Goal: Use online tool/utility: Utilize a website feature to perform a specific function

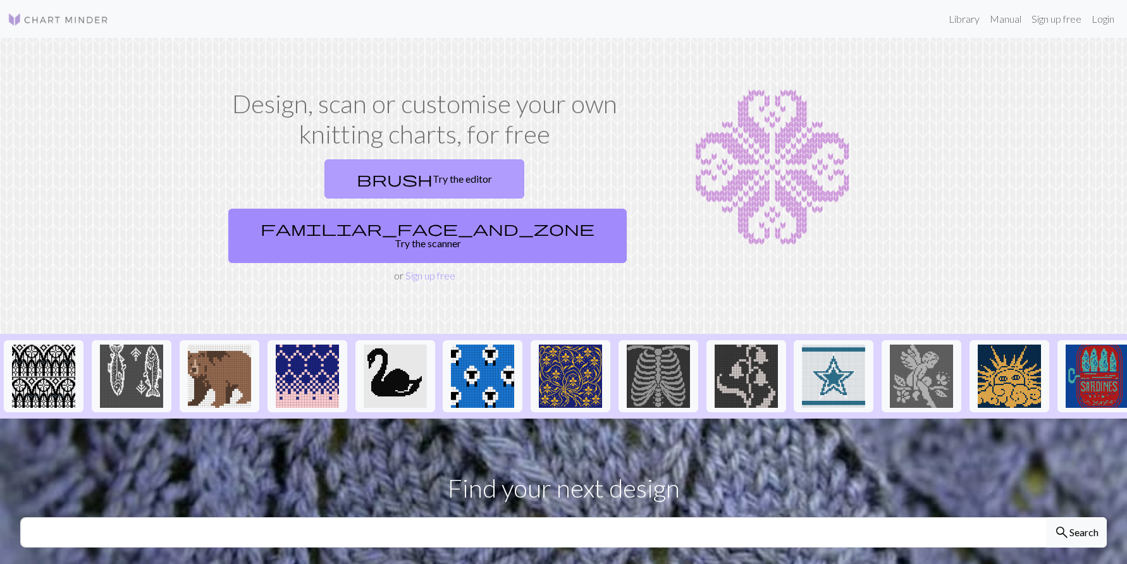
click at [340, 183] on link "brush Try the editor" at bounding box center [424, 178] width 200 height 39
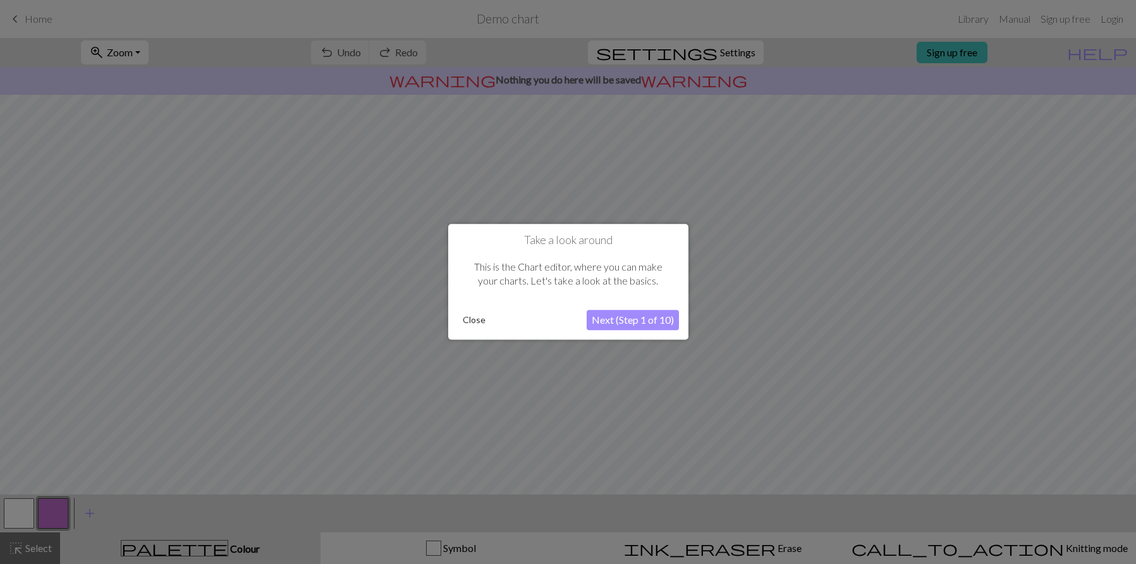
click at [632, 325] on button "Next (Step 1 of 10)" at bounding box center [633, 320] width 92 height 20
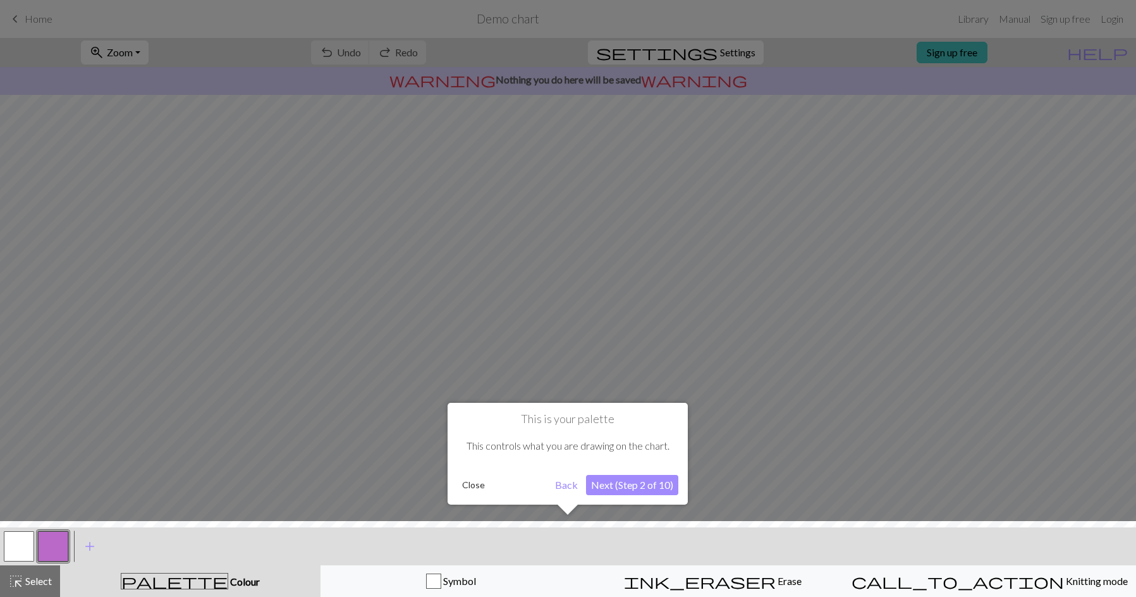
click at [595, 491] on button "Next (Step 2 of 10)" at bounding box center [632, 485] width 92 height 20
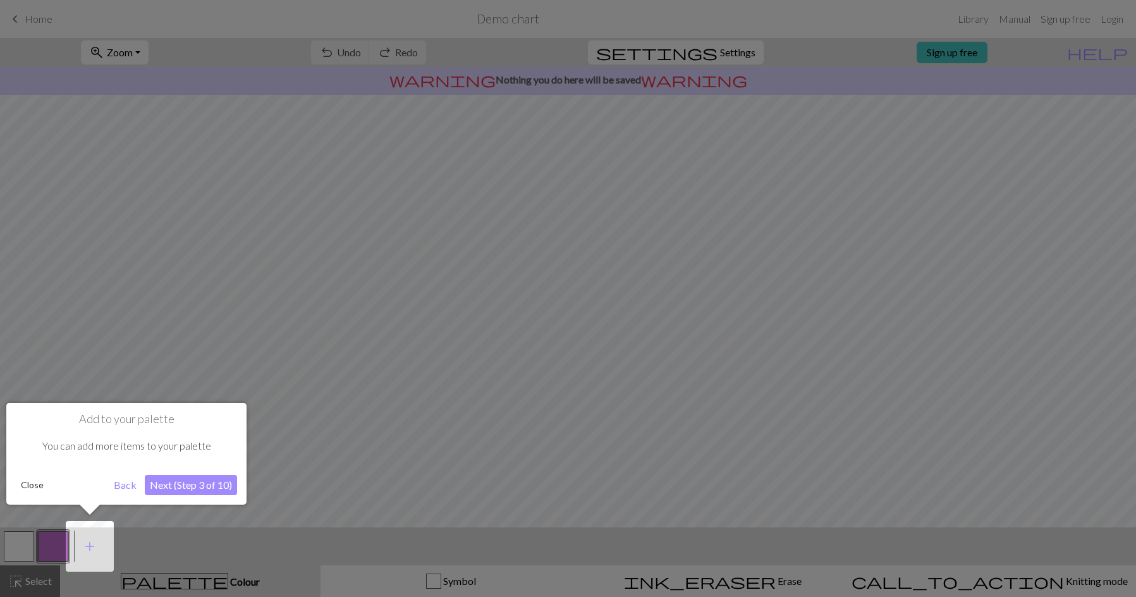
click at [183, 488] on button "Next (Step 3 of 10)" at bounding box center [191, 485] width 92 height 20
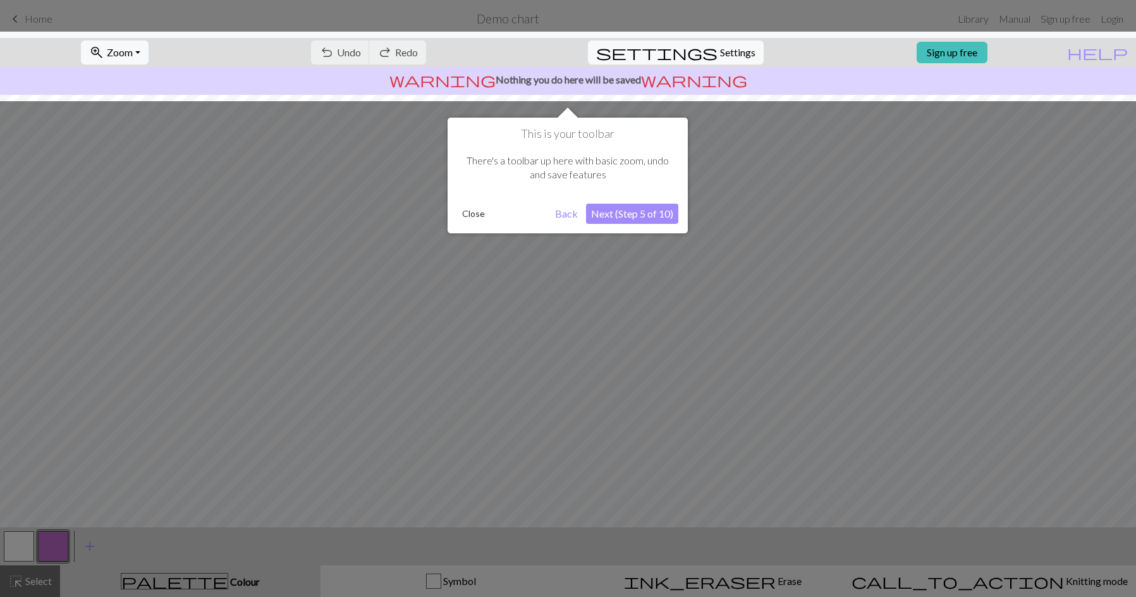
click at [632, 214] on button "Next (Step 5 of 10)" at bounding box center [632, 214] width 92 height 20
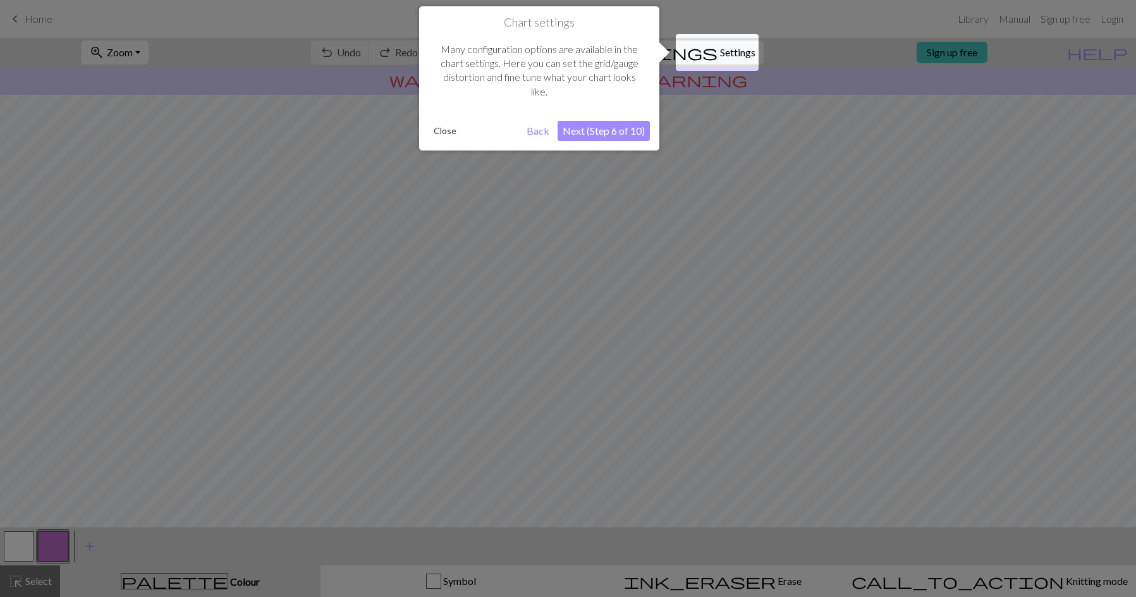
click at [601, 132] on button "Next (Step 6 of 10)" at bounding box center [604, 131] width 92 height 20
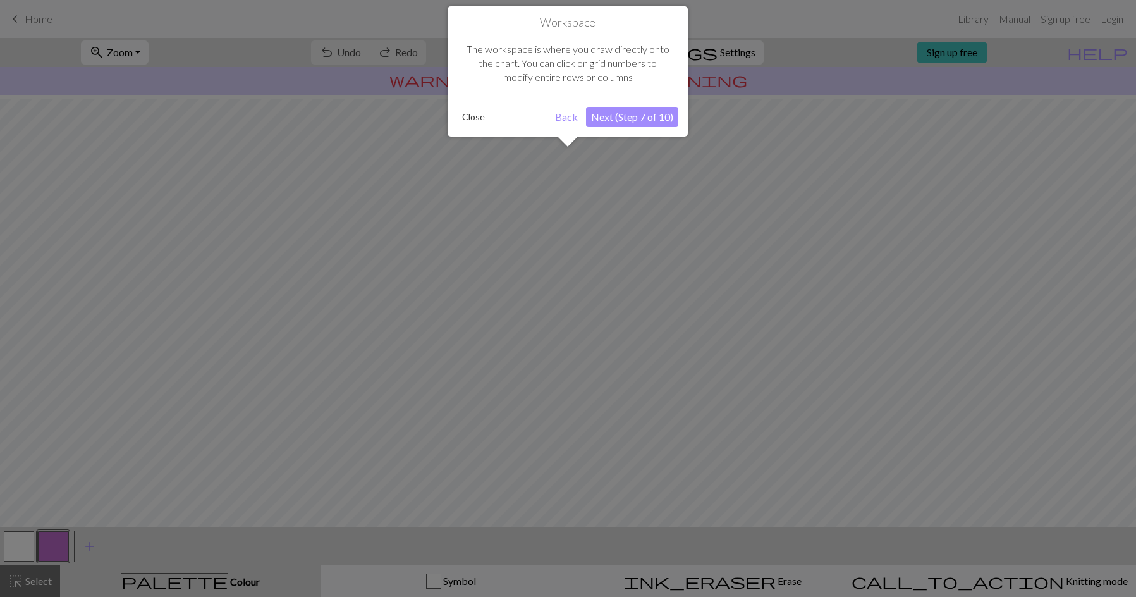
scroll to position [39, 0]
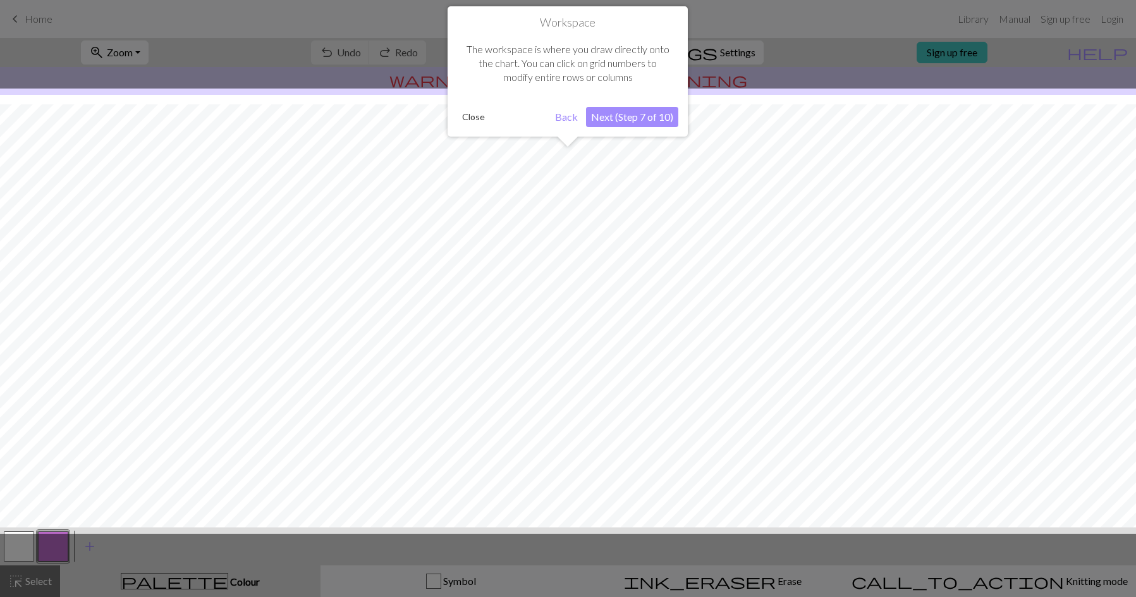
click at [618, 118] on button "Next (Step 7 of 10)" at bounding box center [632, 117] width 92 height 20
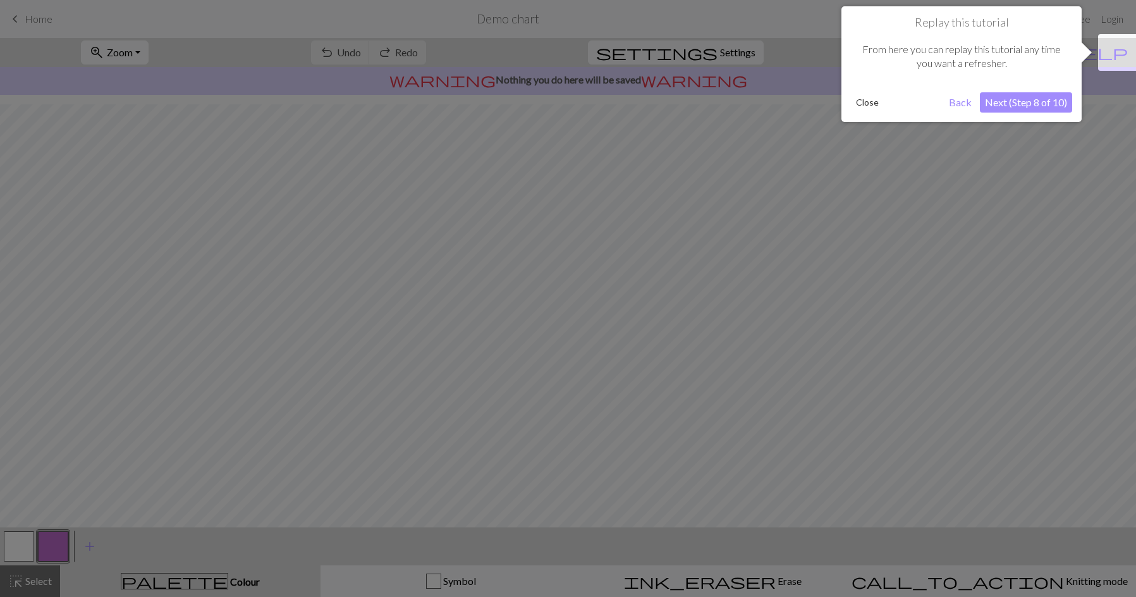
click at [1019, 107] on button "Next (Step 8 of 10)" at bounding box center [1026, 102] width 92 height 20
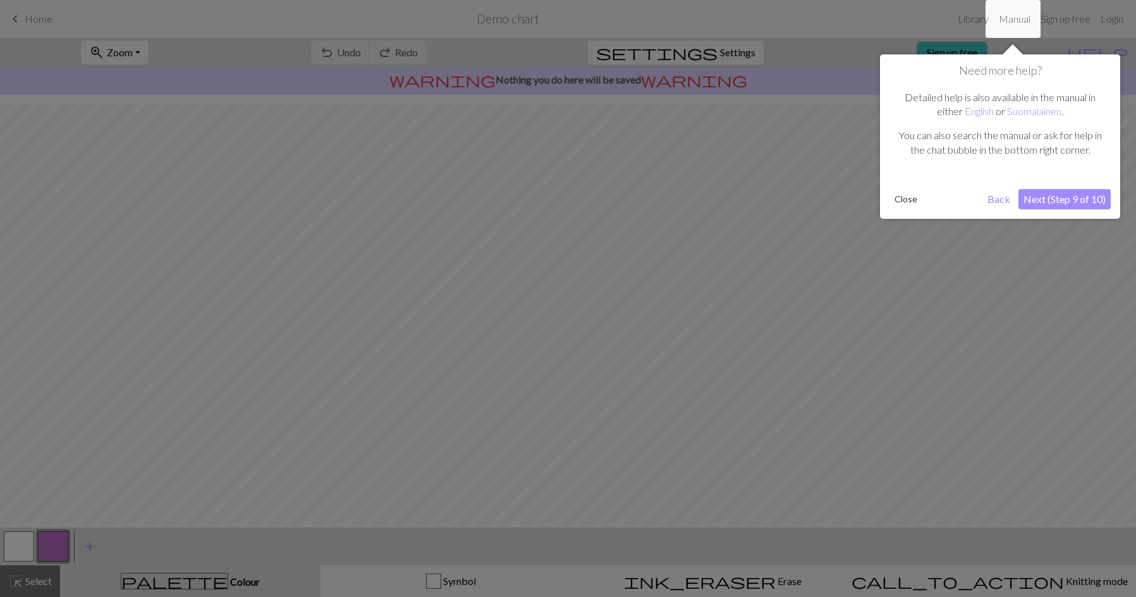
click at [1062, 200] on button "Next (Step 9 of 10)" at bounding box center [1065, 199] width 92 height 20
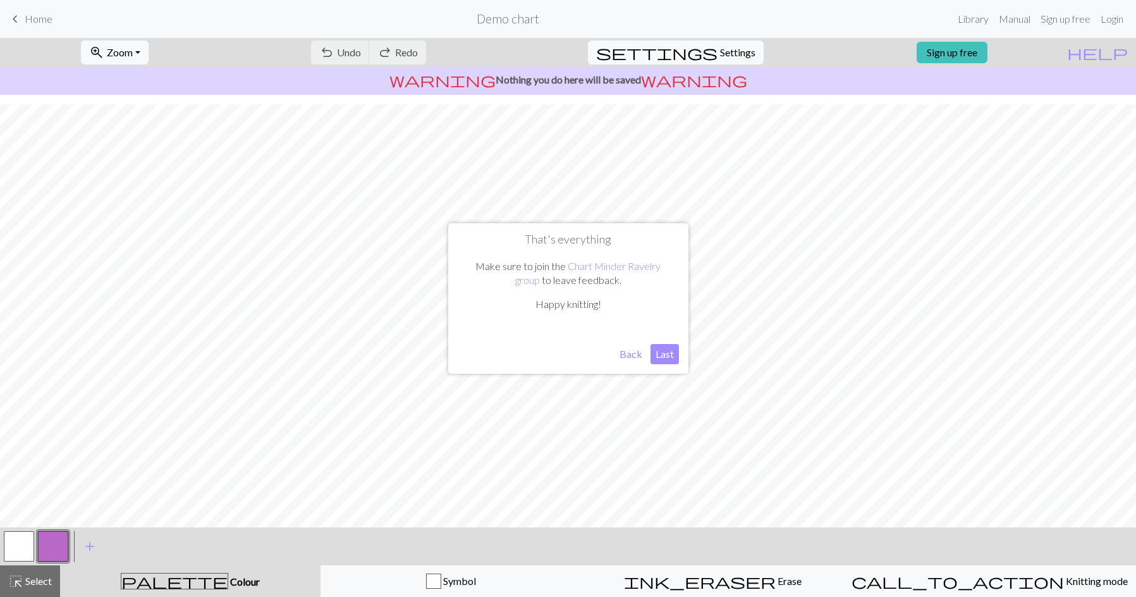
click at [655, 359] on button "Last" at bounding box center [665, 354] width 28 height 20
click at [49, 23] on span "Home" at bounding box center [39, 19] width 28 height 12
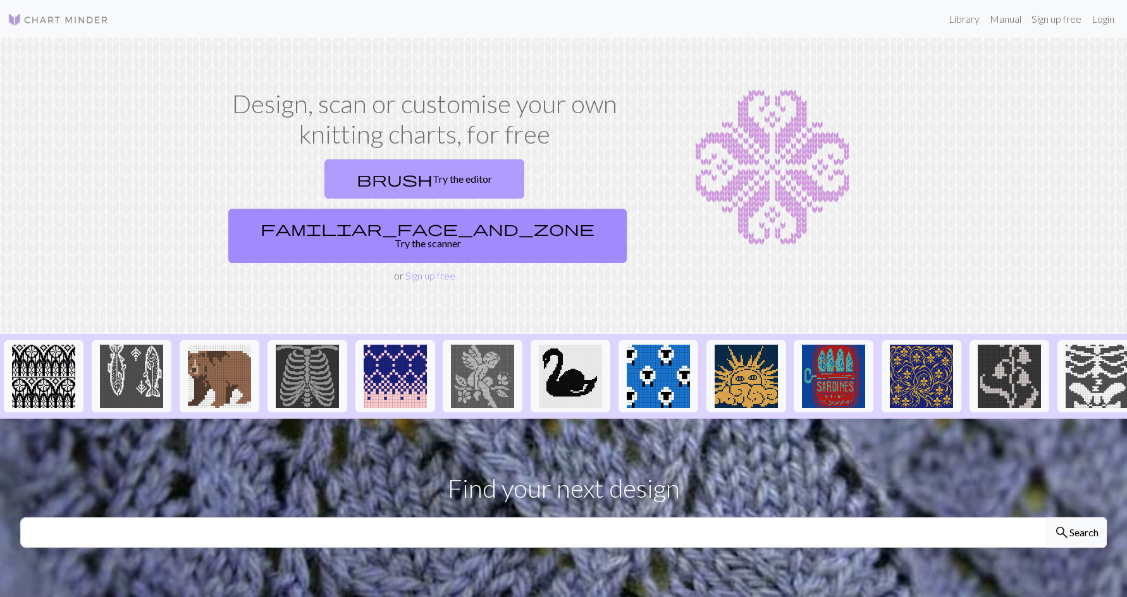
click at [344, 190] on link "brush Try the editor" at bounding box center [424, 178] width 200 height 39
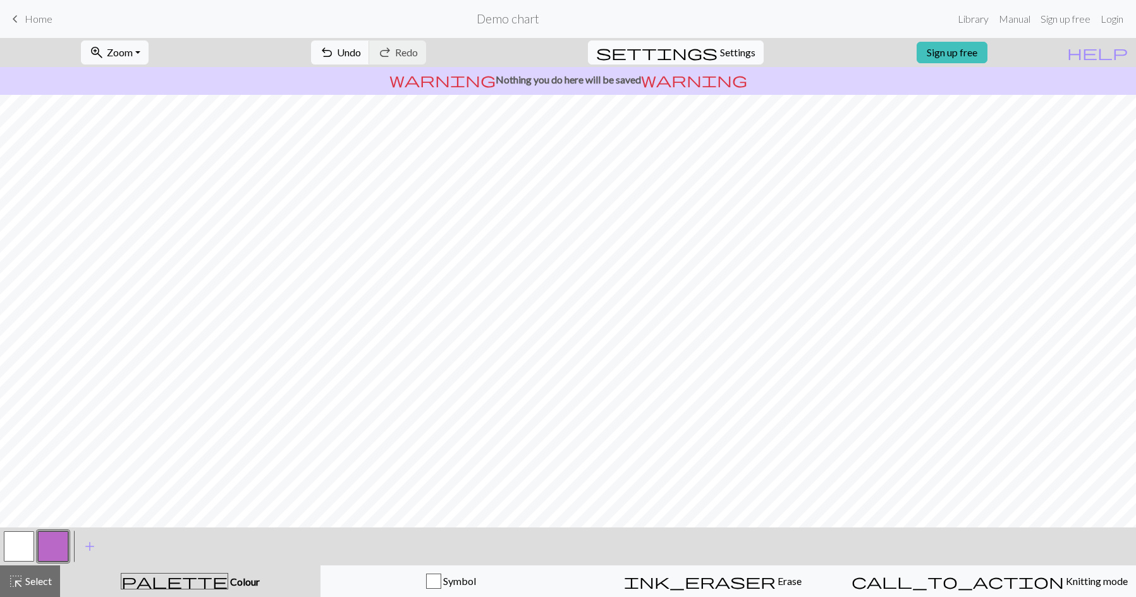
click at [689, 47] on button "settings Settings" at bounding box center [676, 52] width 176 height 24
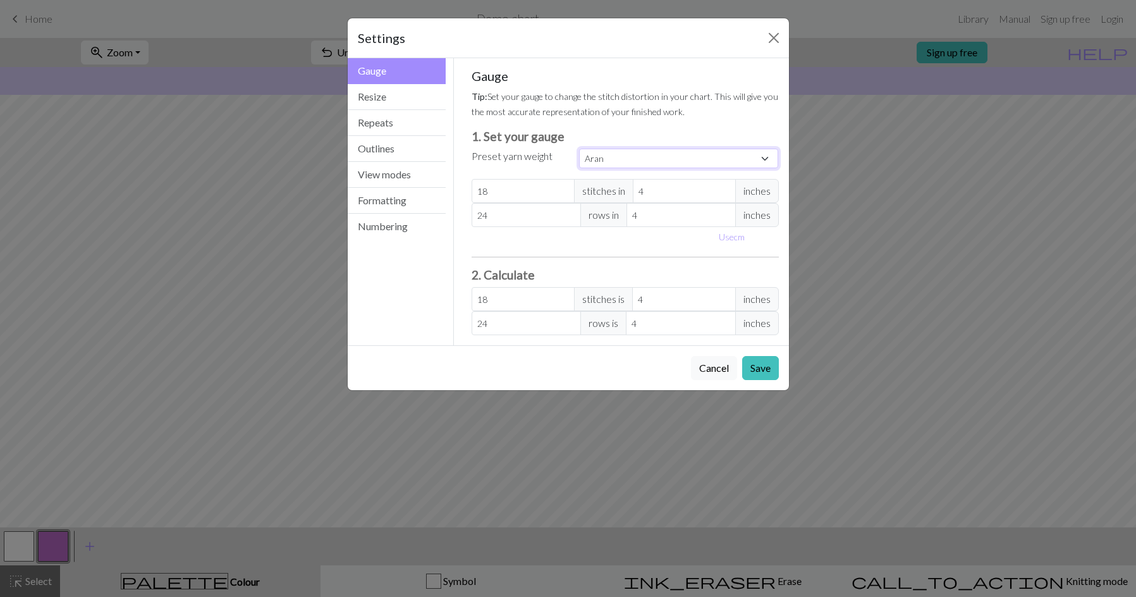
click at [703, 158] on select "Custom Square Lace Light Fingering Fingering Sport Double knit Worsted Aran Bul…" at bounding box center [679, 159] width 200 height 20
select select "sport"
click at [579, 149] on select "Custom Square Lace Light Fingering Fingering Sport Double knit Worsted Aran Bul…" at bounding box center [679, 159] width 200 height 20
type input "24"
type input "34"
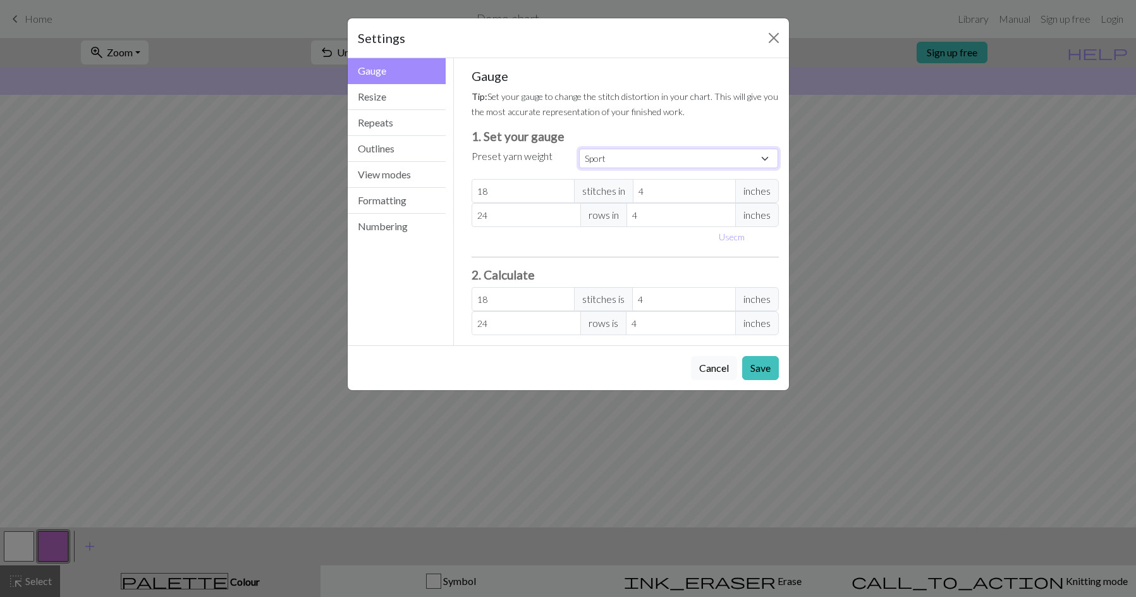
type input "24"
type input "34"
click at [653, 261] on div "Gauge Tip: Set your gauge to change the stitch distortion in your chart. This w…" at bounding box center [625, 201] width 307 height 267
click at [769, 36] on button "Close" at bounding box center [774, 38] width 20 height 20
